Goal: Information Seeking & Learning: Learn about a topic

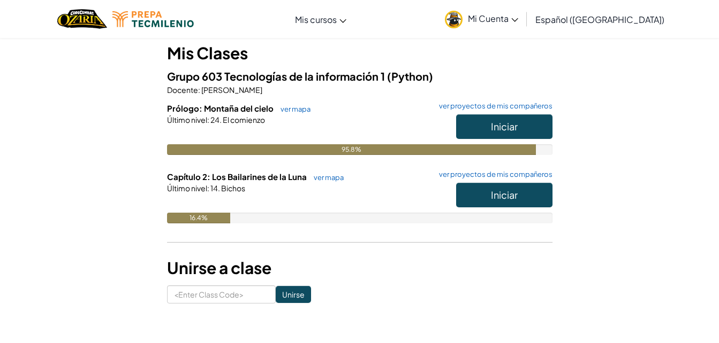
scroll to position [107, 0]
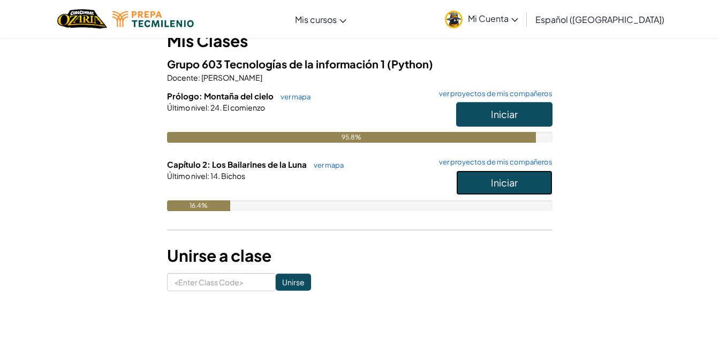
click at [472, 179] on button "Iniciar" at bounding box center [504, 183] width 96 height 25
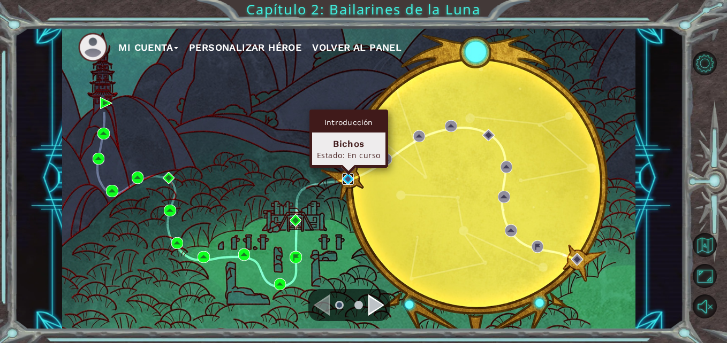
click at [344, 180] on img at bounding box center [348, 179] width 12 height 12
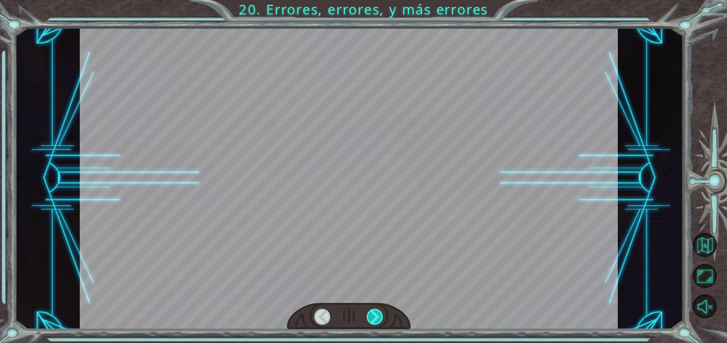
click at [377, 316] on div at bounding box center [374, 317] width 17 height 17
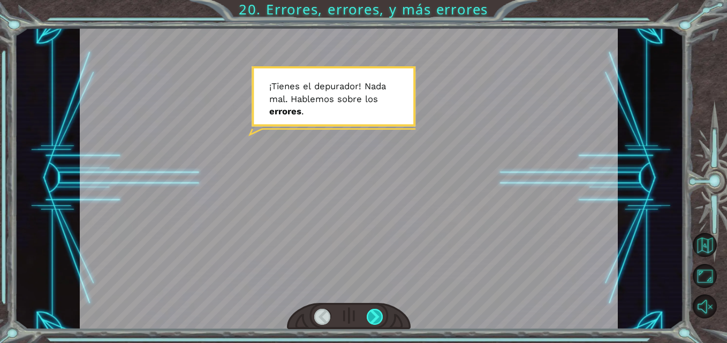
click at [377, 316] on div at bounding box center [374, 317] width 17 height 17
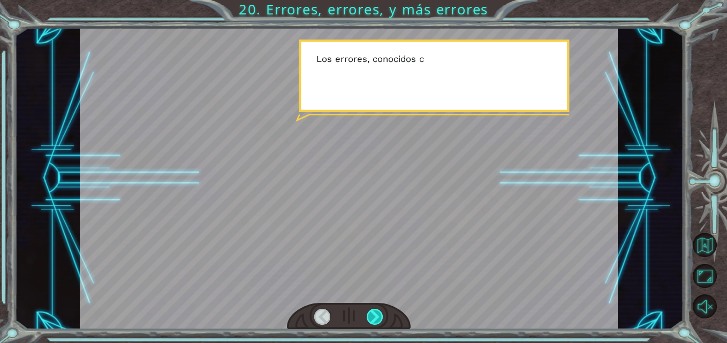
click at [377, 316] on div at bounding box center [374, 317] width 17 height 17
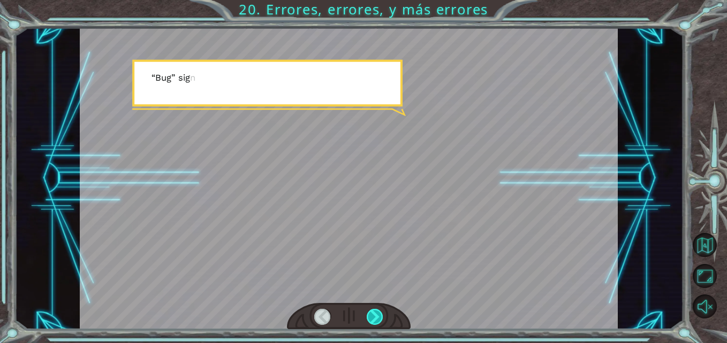
click at [377, 317] on div at bounding box center [374, 317] width 17 height 17
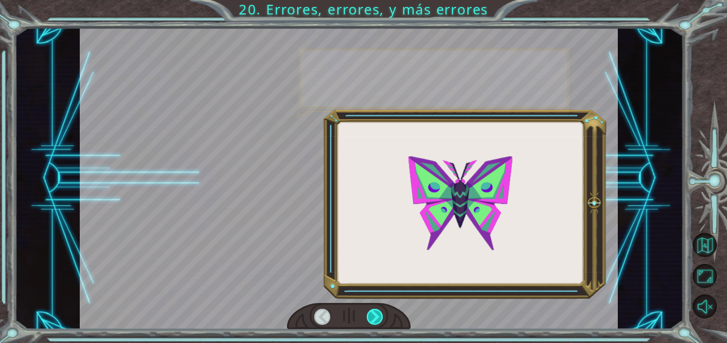
click at [377, 317] on div at bounding box center [374, 317] width 17 height 17
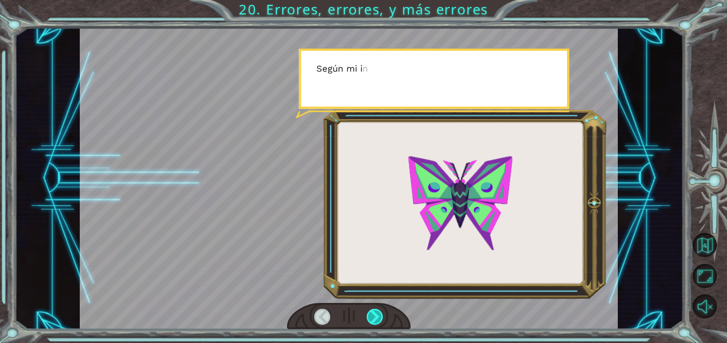
click at [377, 317] on div at bounding box center [374, 317] width 17 height 17
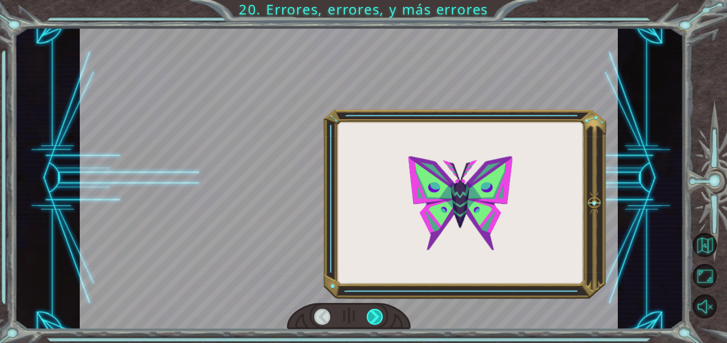
click at [377, 317] on div at bounding box center [374, 317] width 17 height 17
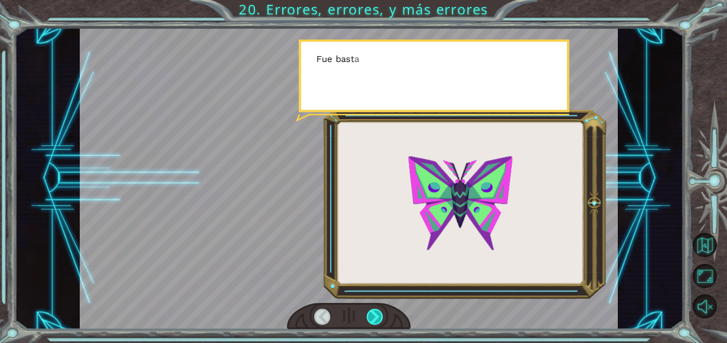
click at [377, 317] on div at bounding box center [374, 317] width 17 height 17
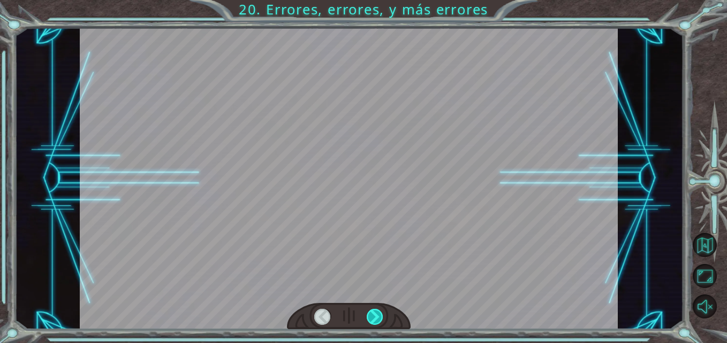
click at [377, 317] on div at bounding box center [374, 317] width 17 height 17
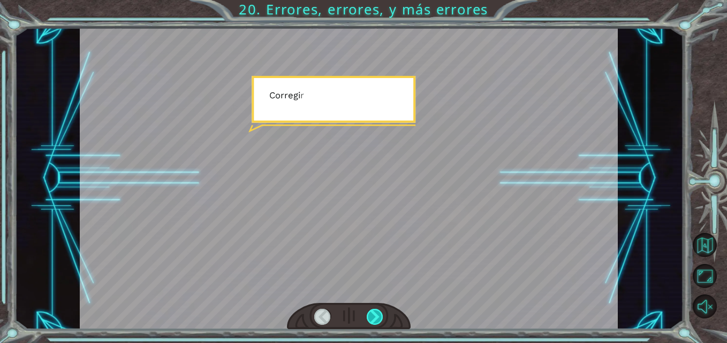
click at [377, 317] on div at bounding box center [374, 317] width 17 height 17
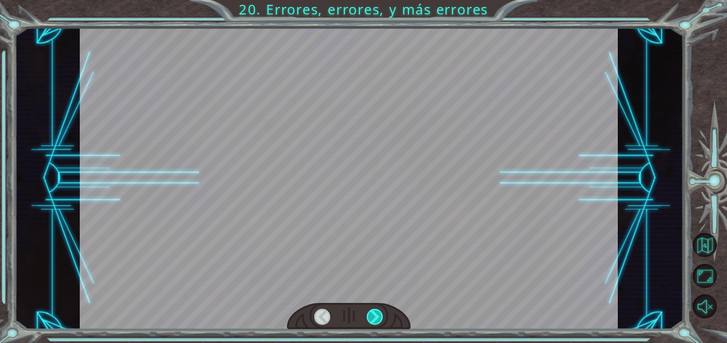
click at [377, 317] on div at bounding box center [374, 317] width 17 height 17
click at [377, 318] on div at bounding box center [374, 317] width 17 height 17
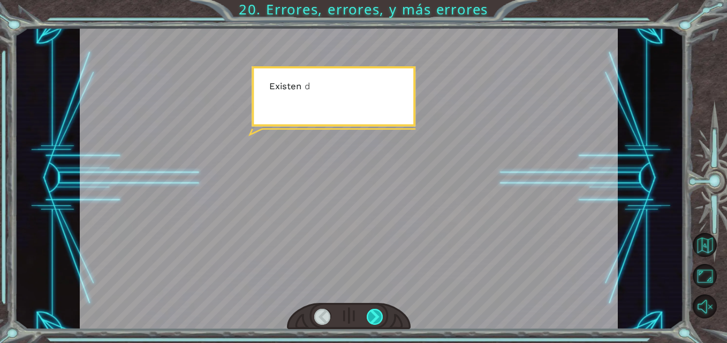
click at [377, 318] on div at bounding box center [374, 317] width 17 height 17
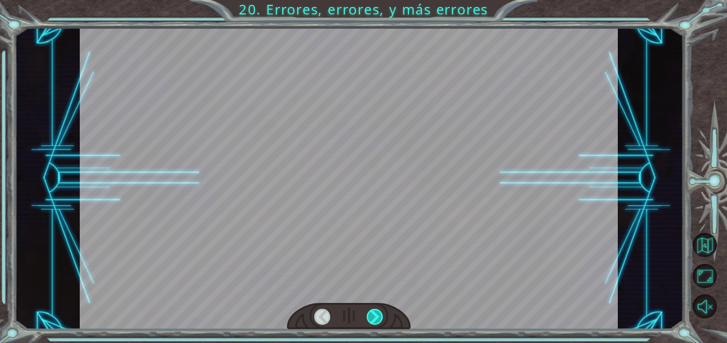
click at [377, 318] on div at bounding box center [374, 317] width 17 height 17
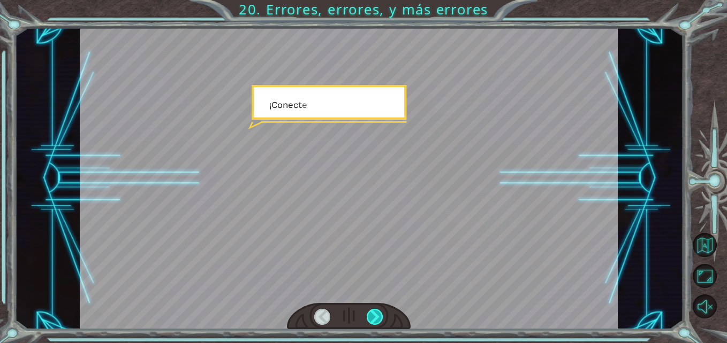
click at [377, 318] on div at bounding box center [374, 317] width 17 height 17
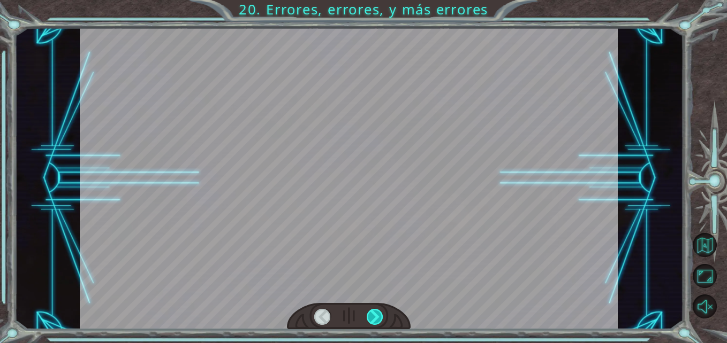
click at [377, 318] on div at bounding box center [374, 317] width 17 height 17
